Goal: Task Accomplishment & Management: Manage account settings

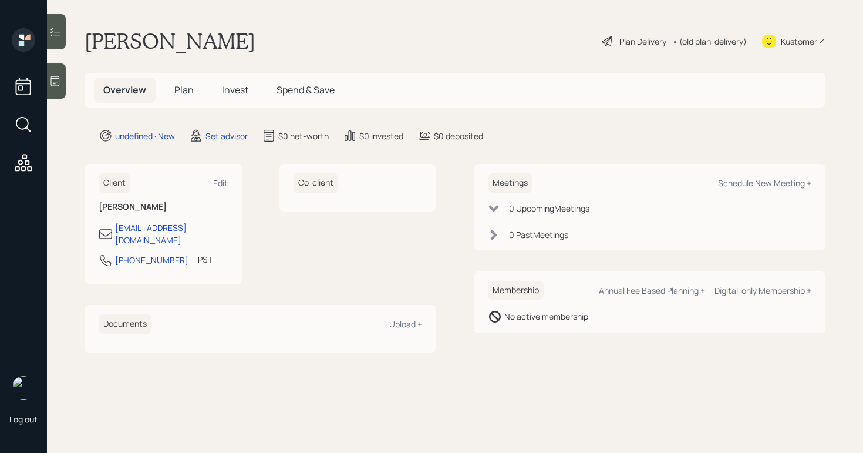
click at [62, 80] on div at bounding box center [56, 80] width 19 height 35
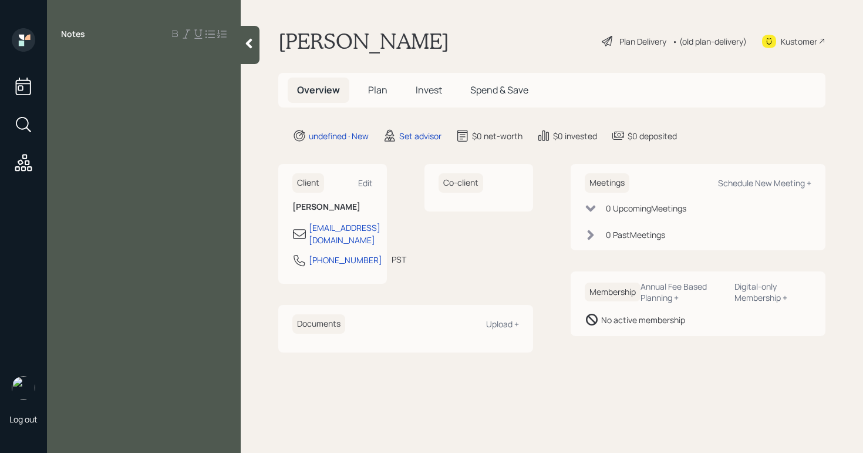
click at [124, 57] on div at bounding box center [144, 60] width 166 height 13
click at [147, 93] on div "Notes 70 business owner" at bounding box center [144, 233] width 194 height 411
click at [195, 113] on div "Notes 70 business owner" at bounding box center [144, 233] width 194 height 411
click at [204, 86] on div "Notes 70 business owner" at bounding box center [144, 233] width 194 height 411
click at [169, 73] on div "business owner" at bounding box center [144, 73] width 166 height 13
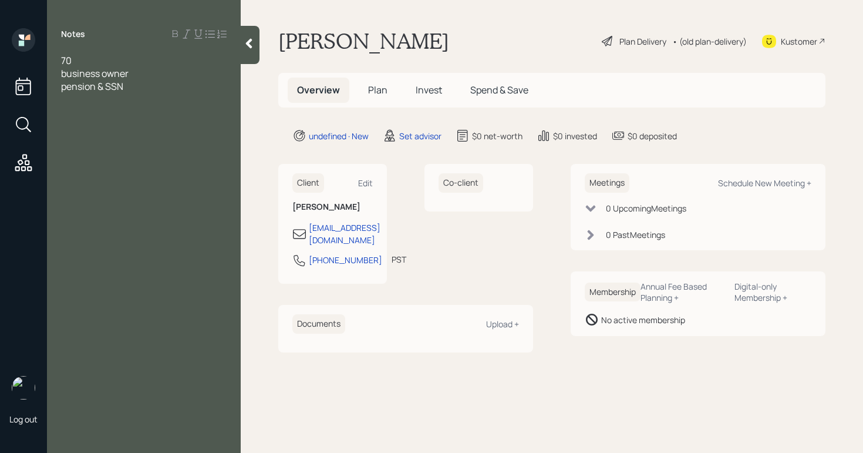
click at [98, 59] on div "70" at bounding box center [144, 60] width 166 height 13
click at [182, 83] on div "business owner" at bounding box center [144, 86] width 166 height 13
click at [107, 102] on span "pension & SSN" at bounding box center [92, 99] width 62 height 13
click at [127, 97] on div "pension" at bounding box center [144, 99] width 166 height 13
click at [132, 115] on div "SSN" at bounding box center [144, 112] width 166 height 13
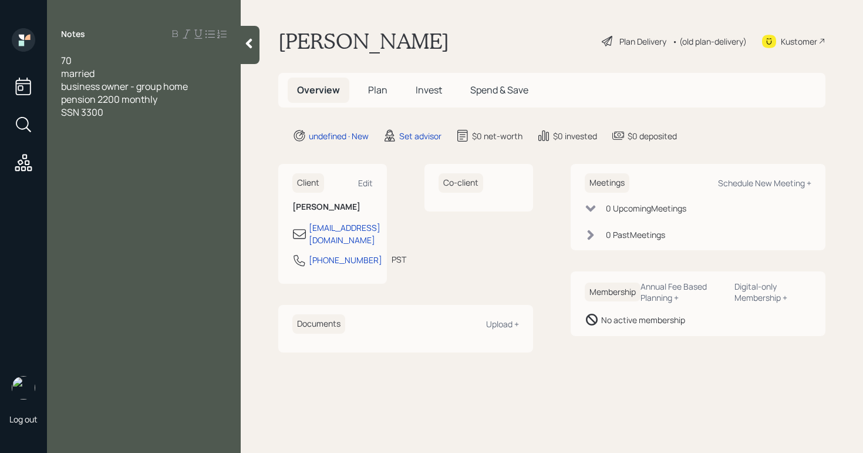
click at [210, 82] on div "business owner - group home" at bounding box center [144, 86] width 166 height 13
click at [123, 102] on div "business owner - group home gwnwrate" at bounding box center [144, 93] width 166 height 26
click at [146, 139] on div at bounding box center [144, 138] width 166 height 13
click at [152, 136] on div "1000/ monthy" at bounding box center [144, 138] width 166 height 13
click at [754, 182] on div "Schedule New Meeting +" at bounding box center [764, 182] width 93 height 11
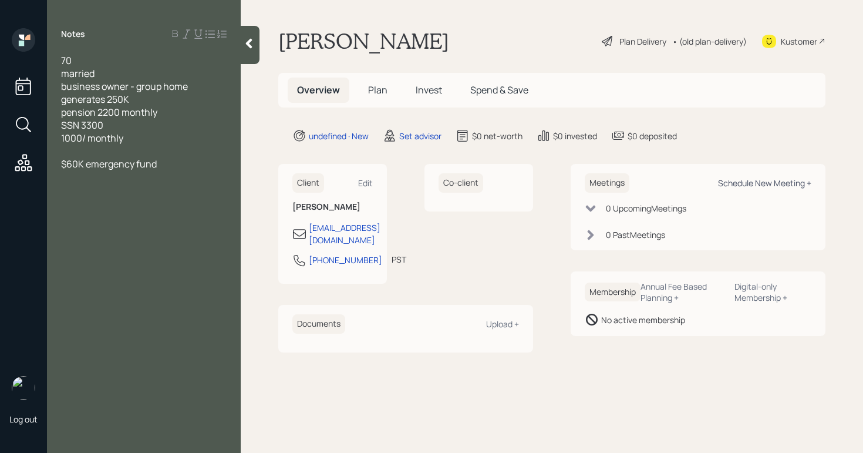
select select "round-[PERSON_NAME]"
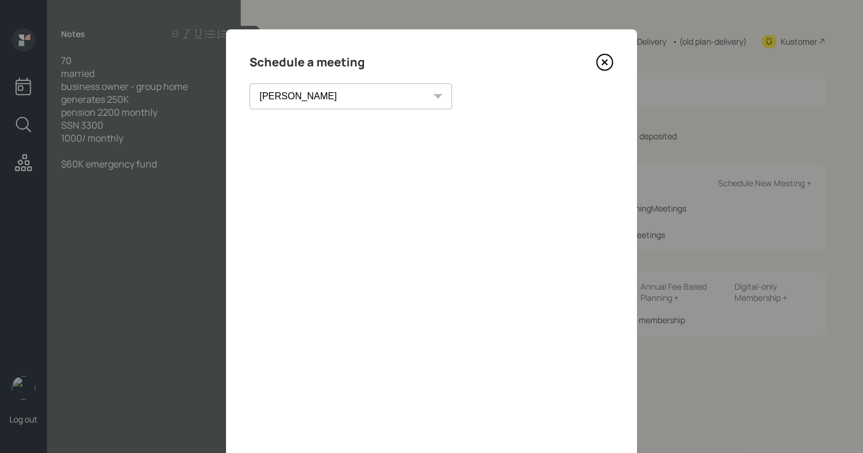
click at [604, 59] on icon at bounding box center [605, 62] width 18 height 18
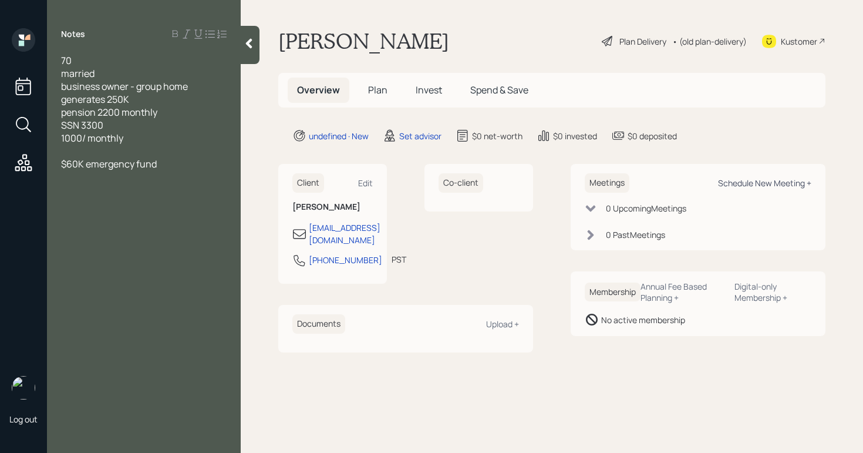
click at [767, 177] on div "Schedule New Meeting +" at bounding box center [764, 182] width 93 height 11
select select "round-[PERSON_NAME]"
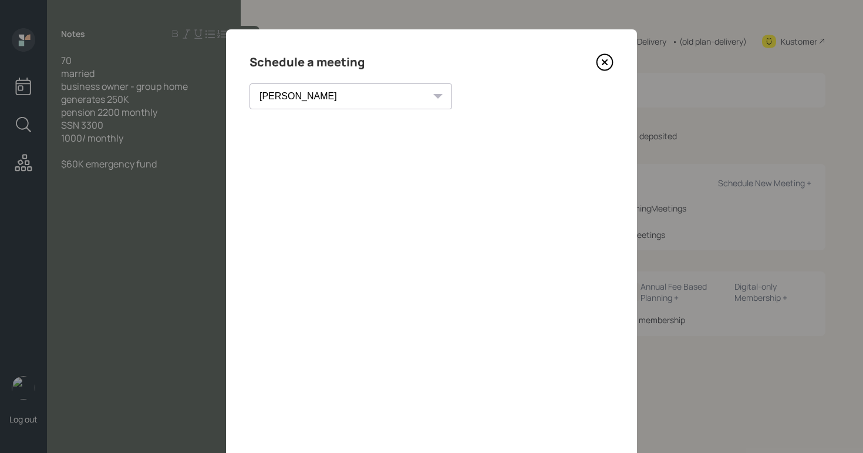
click at [596, 66] on icon at bounding box center [605, 62] width 18 height 18
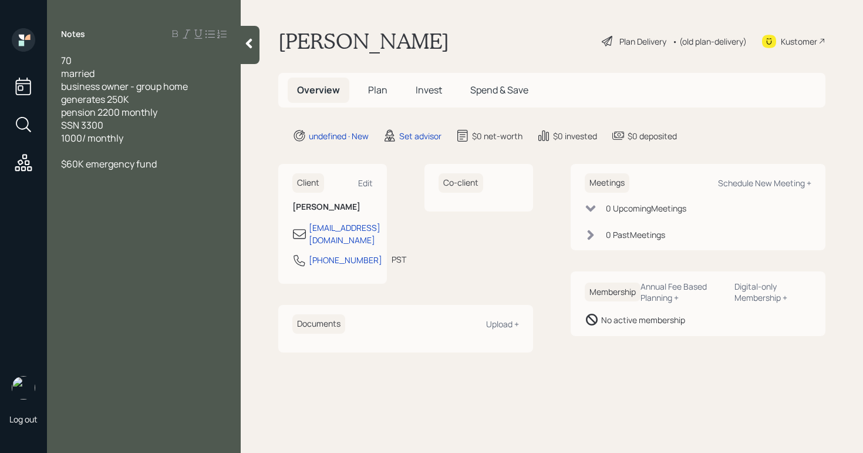
click at [139, 141] on div "1000/ monthly" at bounding box center [144, 138] width 166 height 13
click at [62, 152] on span "$60K emergency fund" at bounding box center [109, 150] width 96 height 13
drag, startPoint x: 167, startPoint y: 156, endPoint x: 90, endPoint y: 149, distance: 77.9
click at [90, 149] on div "$60K emergency fund" at bounding box center [144, 150] width 166 height 13
click at [233, 42] on div "Notes 70 married business owner - group home generates 250K pension 2200 monthl…" at bounding box center [144, 233] width 194 height 411
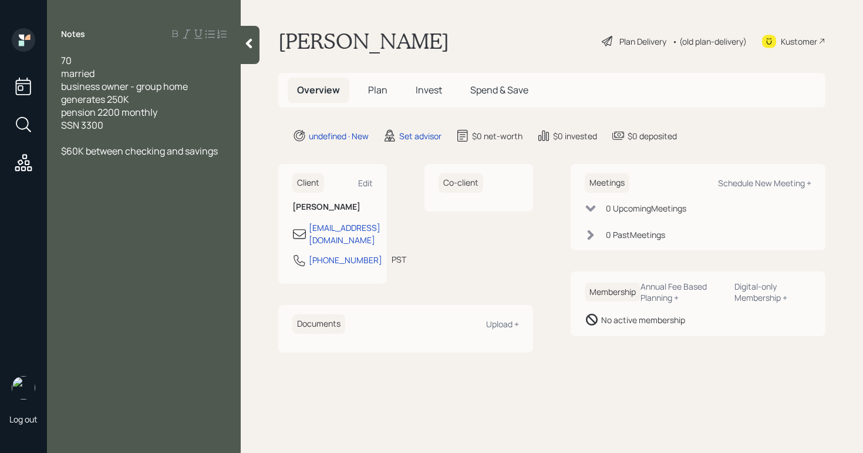
click at [241, 42] on div at bounding box center [250, 45] width 19 height 38
